Goal: Task Accomplishment & Management: Manage account settings

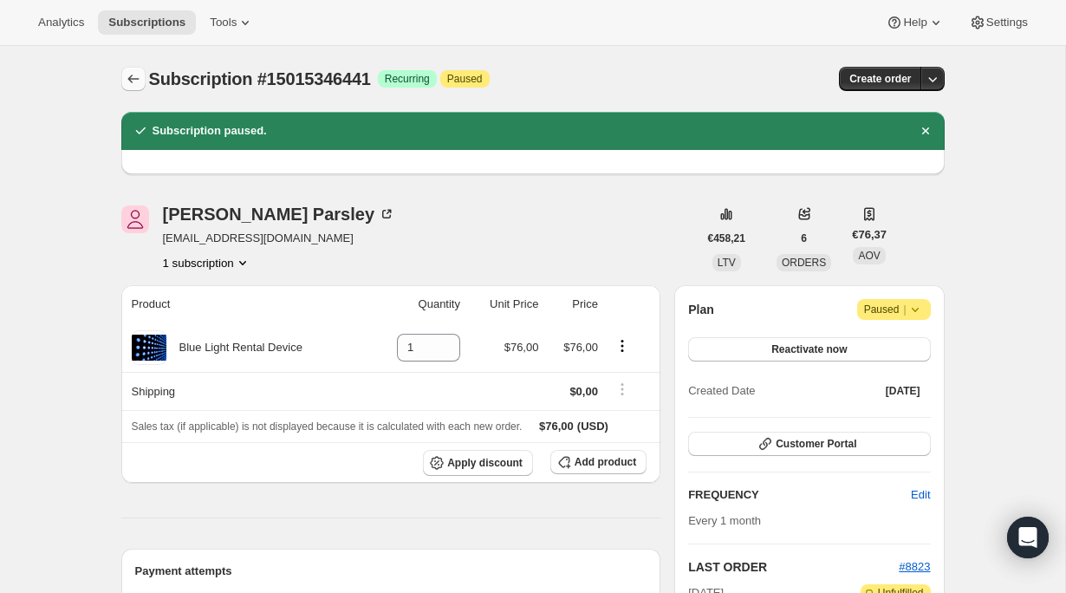
click at [136, 79] on icon "Subscriptions" at bounding box center [133, 78] width 17 height 17
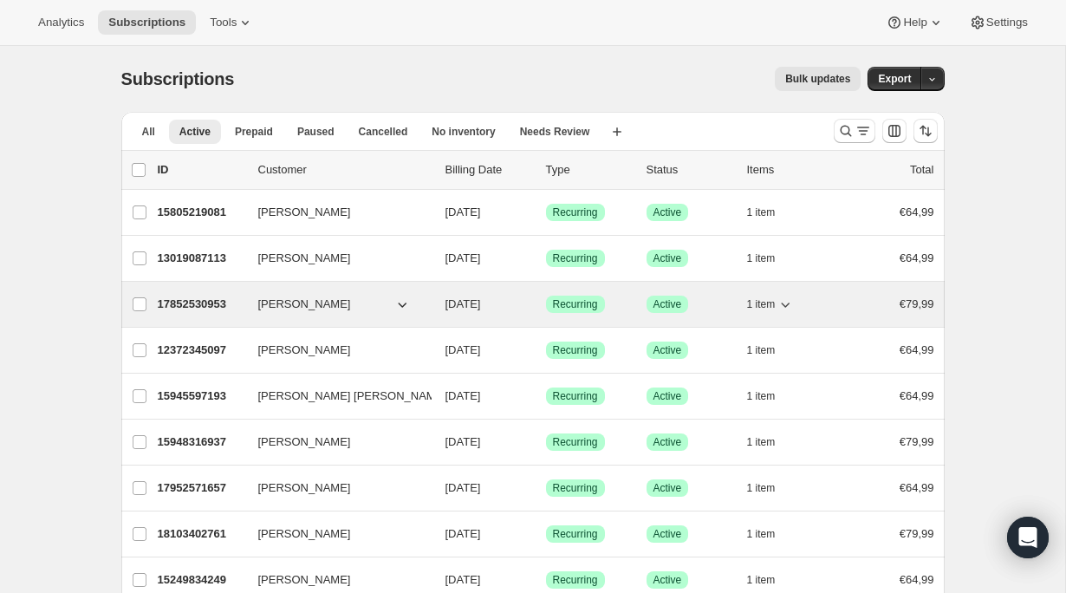
click at [207, 302] on p "17852530953" at bounding box center [201, 304] width 87 height 17
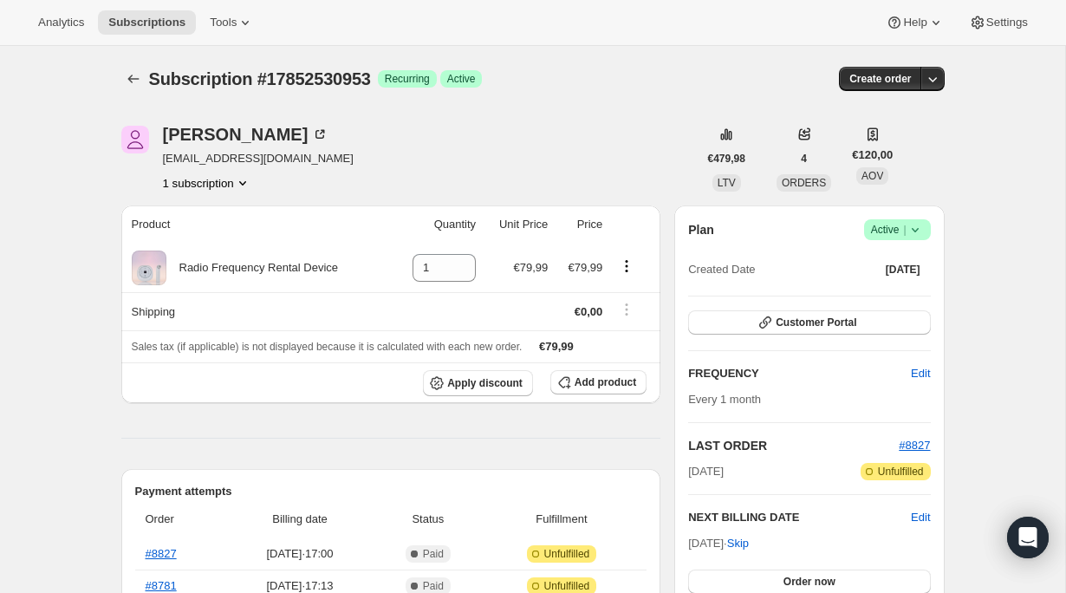
click at [919, 228] on icon at bounding box center [915, 229] width 17 height 17
click at [906, 269] on span "Pause subscription" at bounding box center [889, 263] width 95 height 13
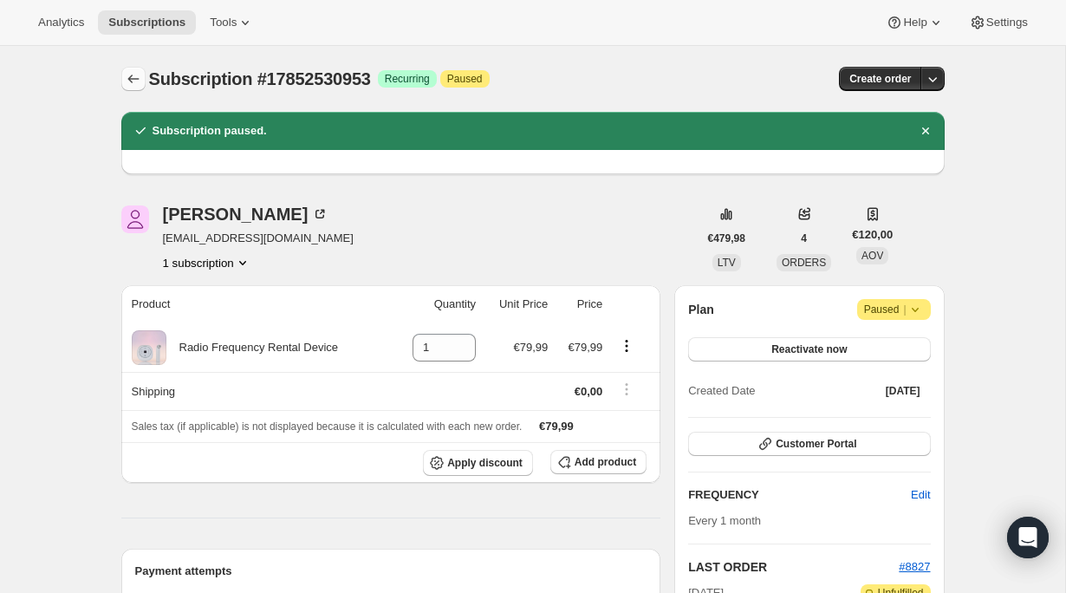
click at [134, 86] on icon "Subscriptions" at bounding box center [133, 78] width 17 height 17
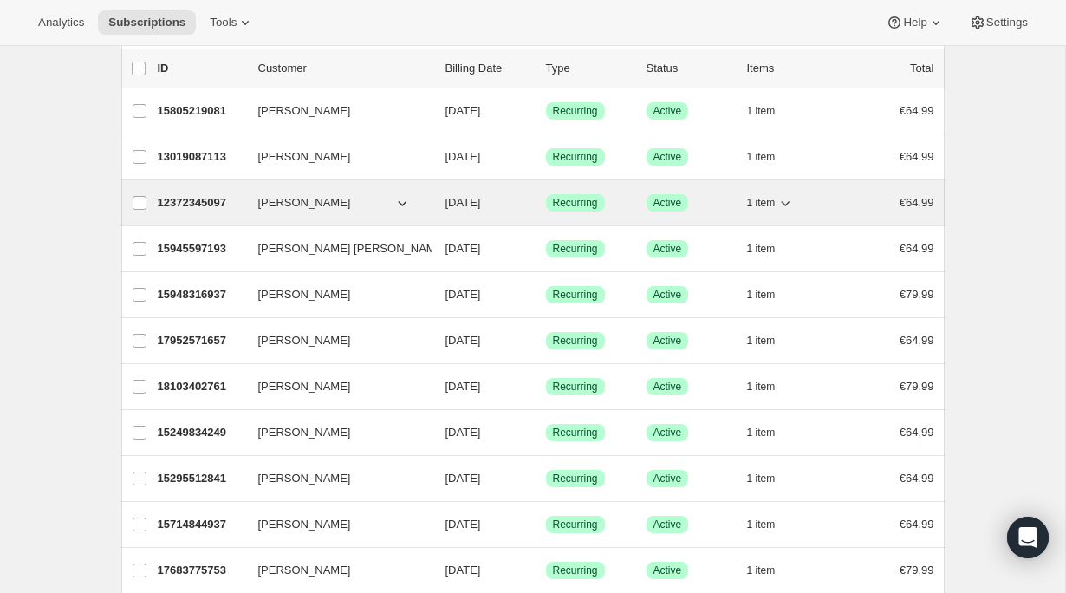
scroll to position [244, 0]
